Goal: Find specific page/section: Find specific page/section

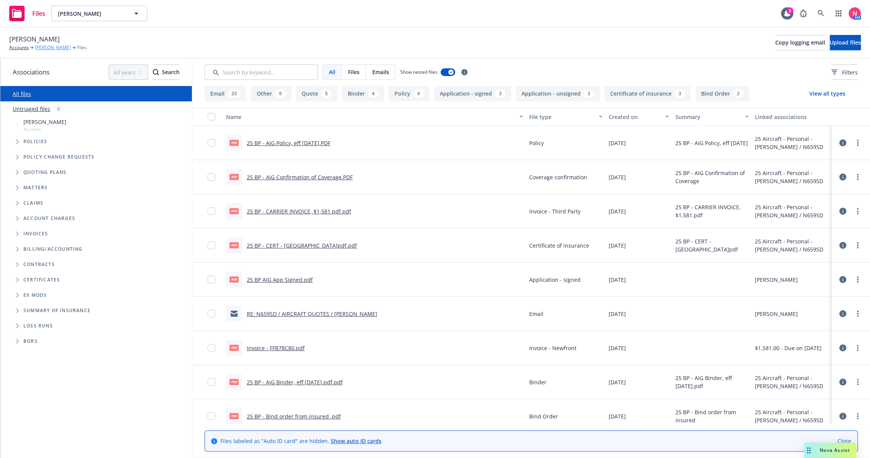
click at [44, 46] on link "David Call" at bounding box center [53, 47] width 36 height 7
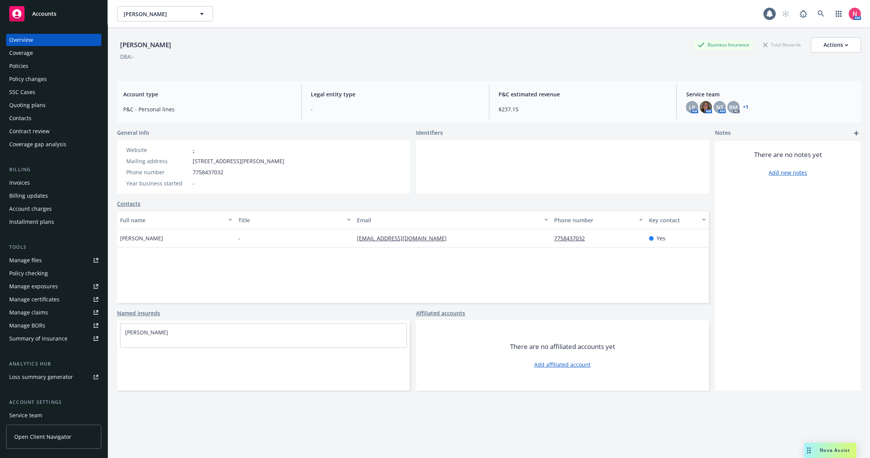
click at [46, 93] on div "SSC Cases" at bounding box center [53, 92] width 89 height 12
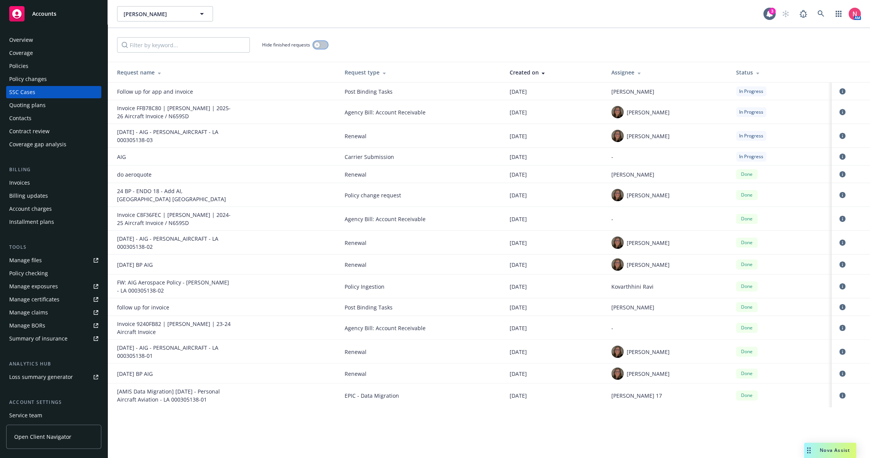
click at [322, 45] on button "button" at bounding box center [320, 45] width 15 height 8
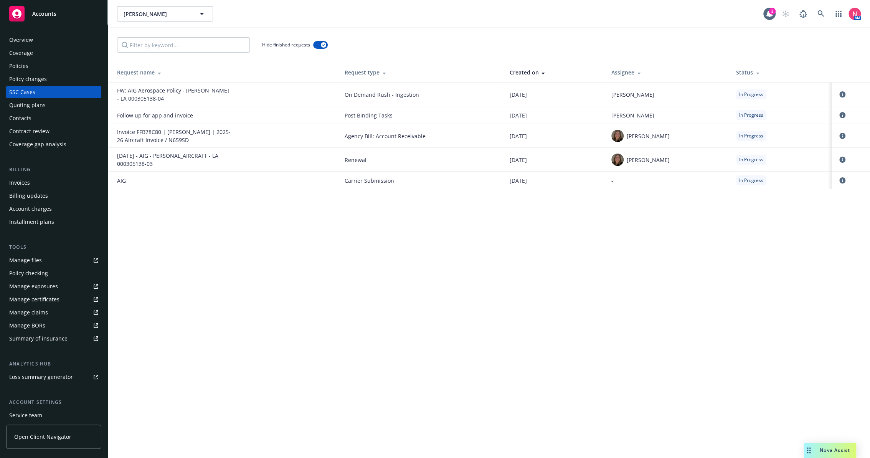
click at [31, 64] on div "Policies" at bounding box center [53, 66] width 89 height 12
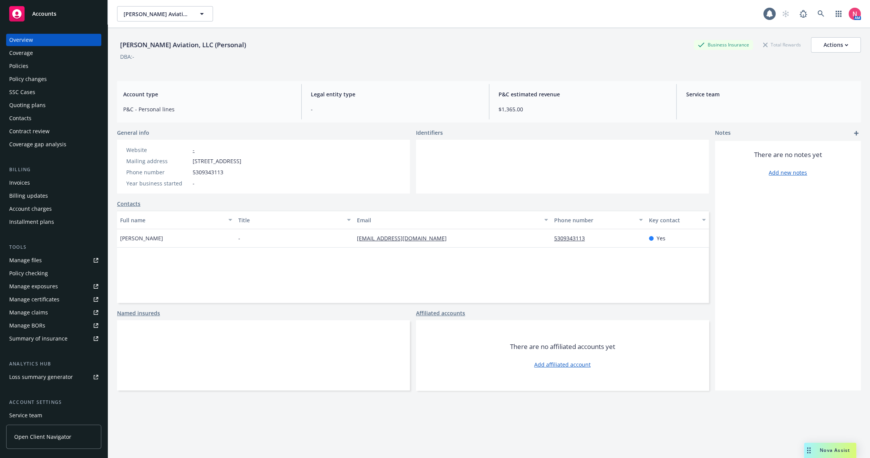
click at [41, 65] on div "Policies" at bounding box center [53, 66] width 89 height 12
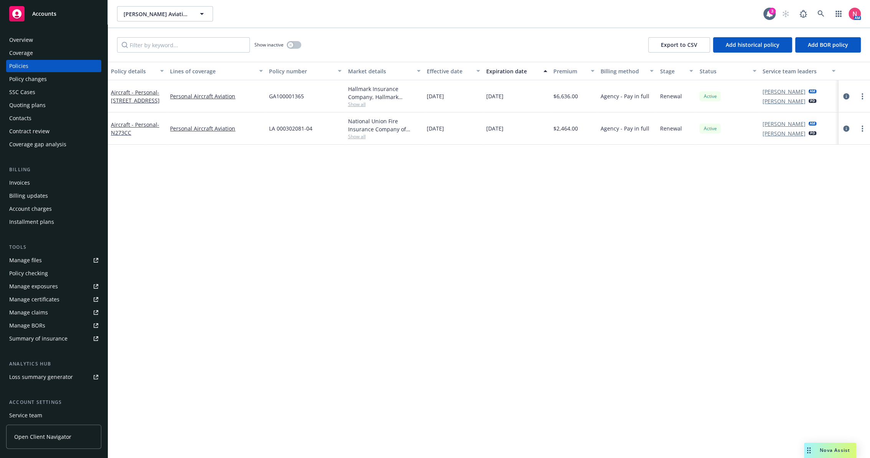
click at [515, 296] on div "Policy details Lines of coverage Policy number Market details Effective date Ex…" at bounding box center [489, 260] width 763 height 396
click at [44, 264] on link "Manage files" at bounding box center [53, 260] width 95 height 12
click at [417, 291] on div "Policy details Lines of coverage Policy number Market details Effective date Ex…" at bounding box center [489, 260] width 763 height 396
click at [458, 245] on div "Policy details Lines of coverage Policy number Market details Effective date Ex…" at bounding box center [489, 260] width 763 height 396
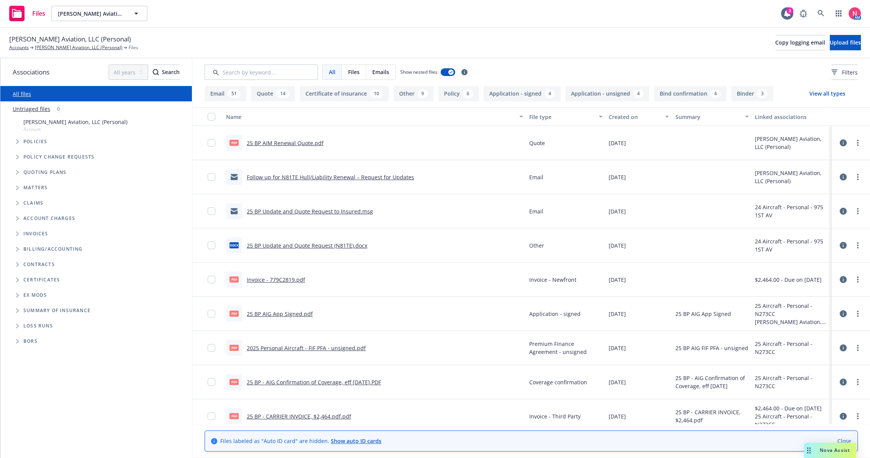
click at [284, 143] on link "25 BP AIM Renewal Quote.pdf" at bounding box center [285, 142] width 77 height 7
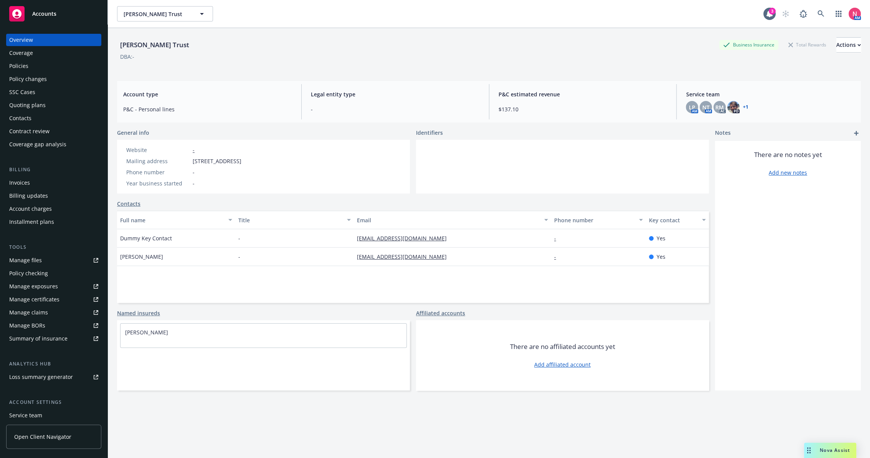
click at [43, 261] on link "Manage files" at bounding box center [53, 260] width 95 height 12
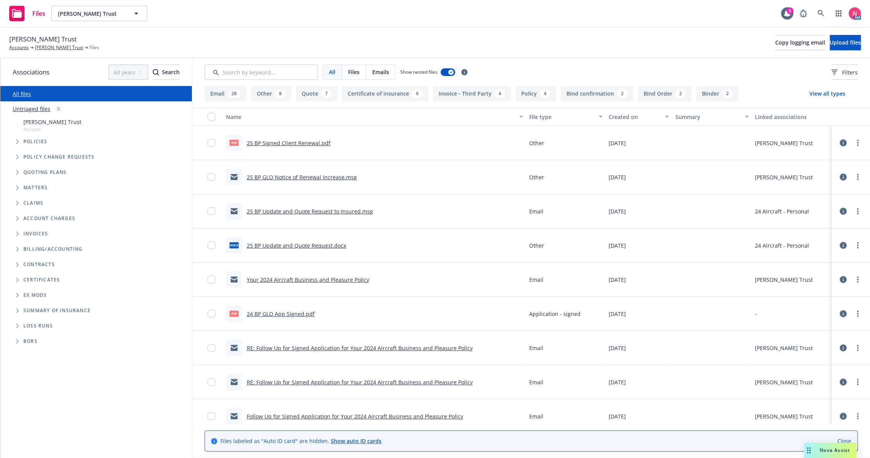
click at [272, 143] on link "25 BP Signed Client Renewal.pdf" at bounding box center [289, 142] width 84 height 7
click at [820, 10] on icon at bounding box center [821, 13] width 7 height 7
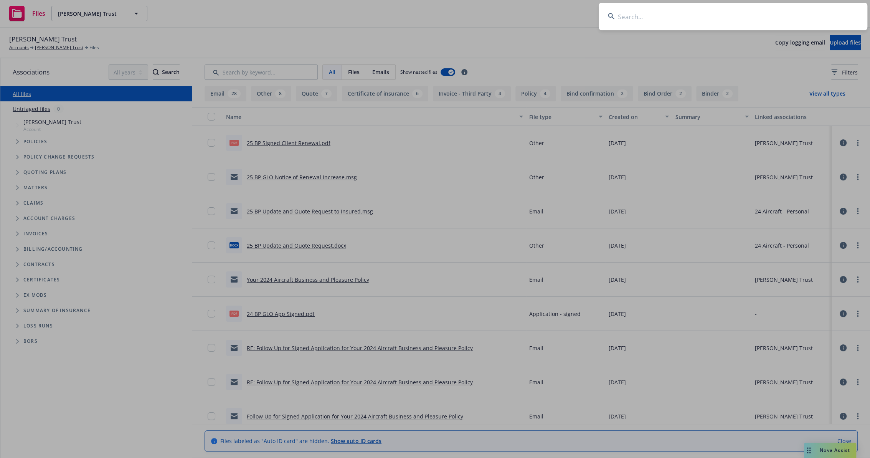
click at [642, 21] on input at bounding box center [733, 17] width 269 height 28
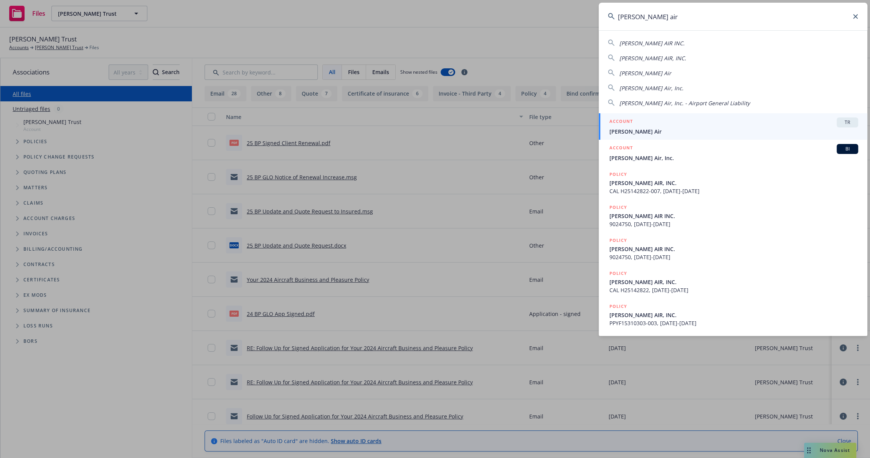
type input "elroy air"
click at [627, 126] on h5 "ACCOUNT" at bounding box center [621, 121] width 23 height 9
